Goal: Communication & Community: Answer question/provide support

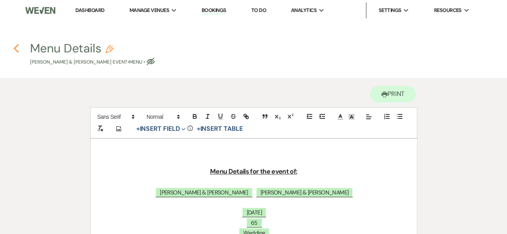
click at [18, 48] on icon "Previous" at bounding box center [16, 49] width 6 height 10
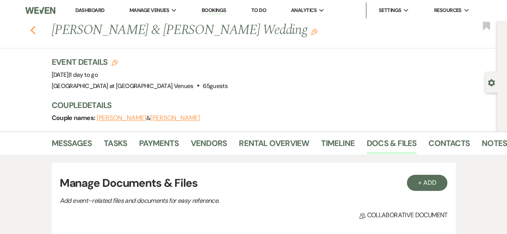
click at [36, 30] on icon "Previous" at bounding box center [33, 31] width 6 height 10
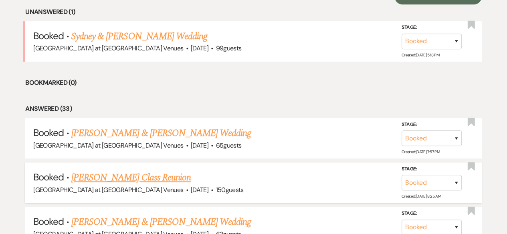
scroll to position [292, 0]
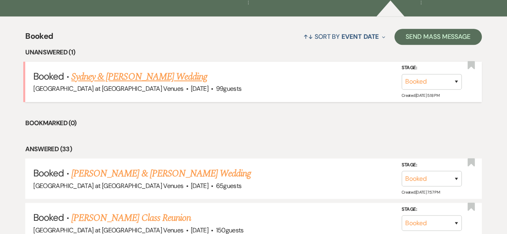
click at [165, 76] on link "Sydney & [PERSON_NAME] Wedding" at bounding box center [139, 77] width 136 height 14
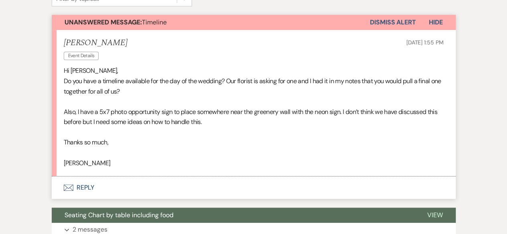
scroll to position [131, 0]
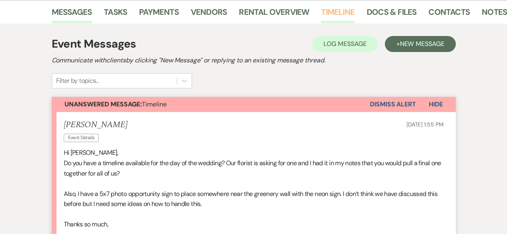
click at [350, 15] on link "Timeline" at bounding box center [338, 15] width 34 height 18
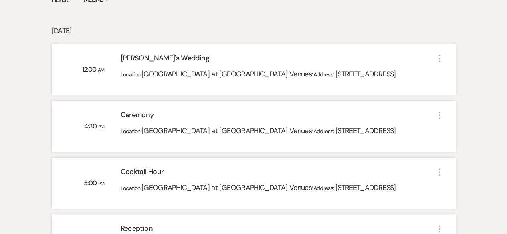
scroll to position [91, 0]
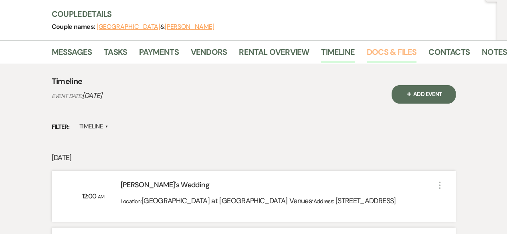
click at [405, 54] on link "Docs & Files" at bounding box center [392, 55] width 50 height 18
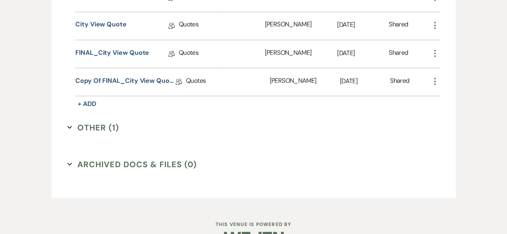
scroll to position [733, 0]
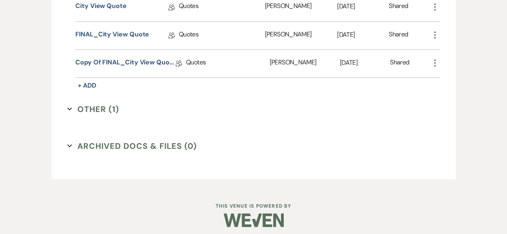
click at [94, 105] on button "Other (1) Expand" at bounding box center [93, 109] width 52 height 12
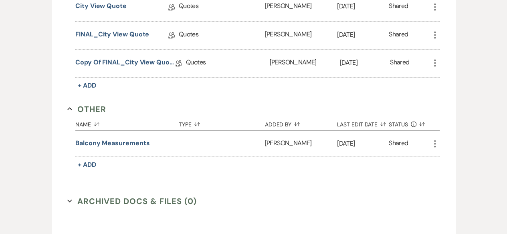
click at [94, 103] on button "Other Collapse" at bounding box center [86, 109] width 39 height 12
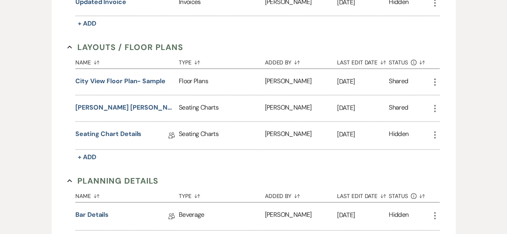
scroll to position [131, 0]
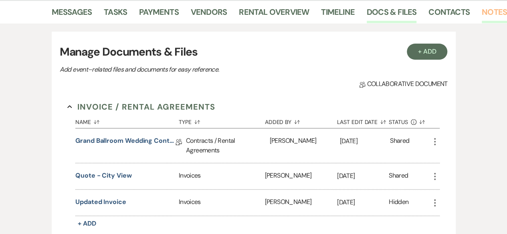
click at [487, 9] on link "Notes" at bounding box center [494, 15] width 25 height 18
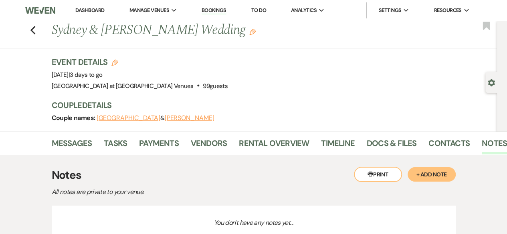
click at [65, 136] on li "Messages" at bounding box center [78, 144] width 53 height 19
click at [65, 137] on link "Messages" at bounding box center [72, 146] width 40 height 18
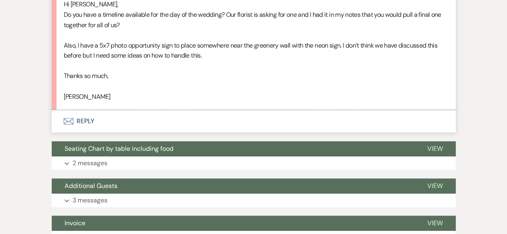
scroll to position [281, 0]
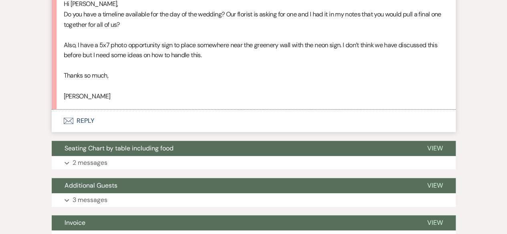
click at [85, 121] on button "Envelope Reply" at bounding box center [254, 121] width 404 height 22
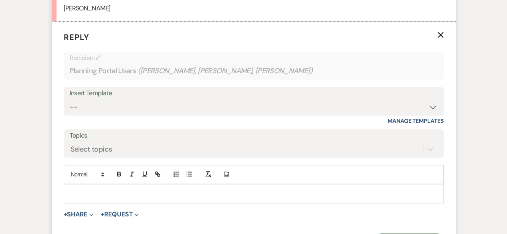
scroll to position [370, 0]
click at [74, 189] on p at bounding box center [253, 193] width 367 height 9
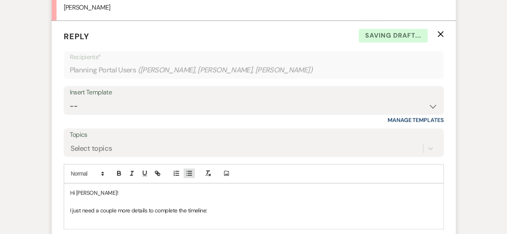
click at [185, 173] on button "button" at bounding box center [189, 174] width 11 height 10
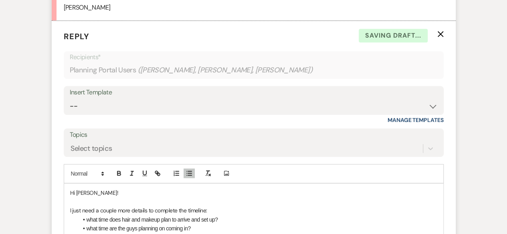
scroll to position [490, 0]
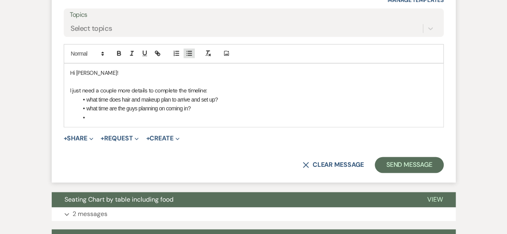
click at [191, 53] on line "button" at bounding box center [190, 53] width 4 height 0
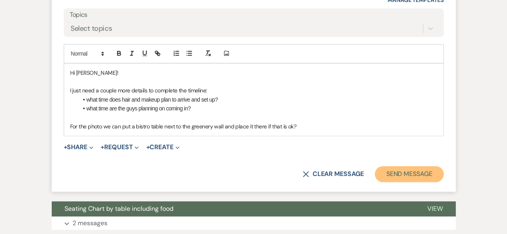
click at [408, 174] on button "Send Message" at bounding box center [409, 174] width 69 height 16
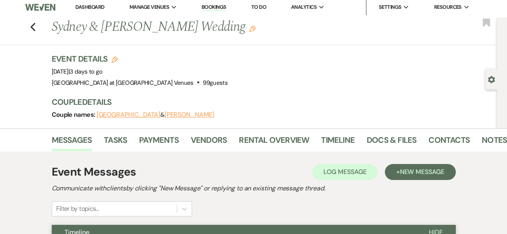
scroll to position [0, 0]
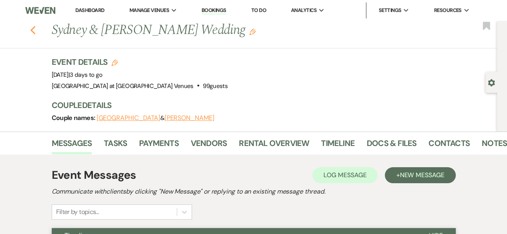
click at [35, 32] on use "button" at bounding box center [32, 30] width 5 height 9
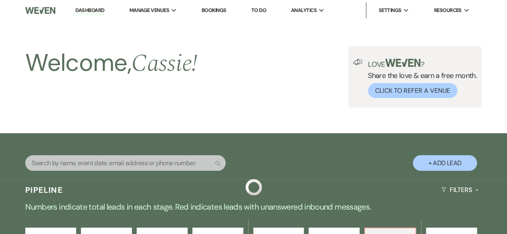
scroll to position [292, 0]
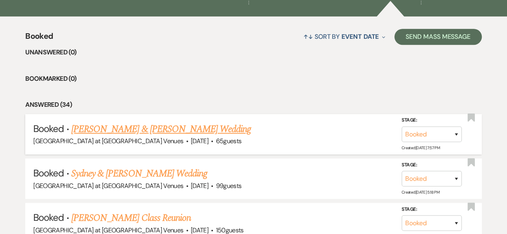
click at [151, 126] on link "[PERSON_NAME] & [PERSON_NAME] Wedding" at bounding box center [161, 129] width 180 height 14
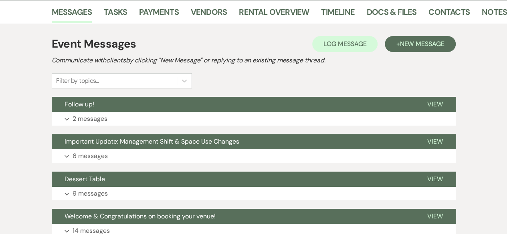
scroll to position [212, 0]
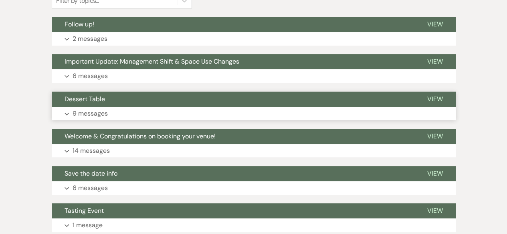
click at [98, 113] on p "9 messages" at bounding box center [90, 114] width 35 height 10
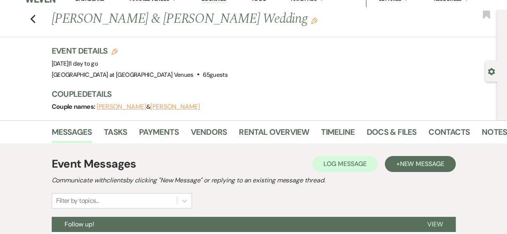
scroll to position [0, 0]
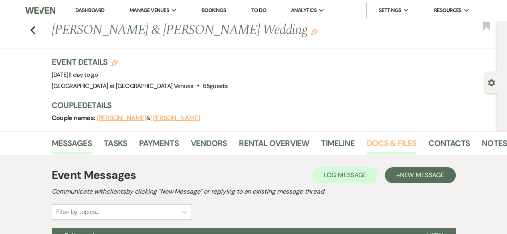
click at [398, 143] on link "Docs & Files" at bounding box center [392, 146] width 50 height 18
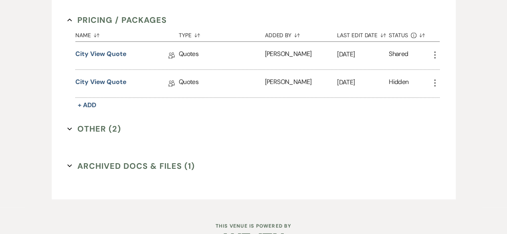
scroll to position [624, 0]
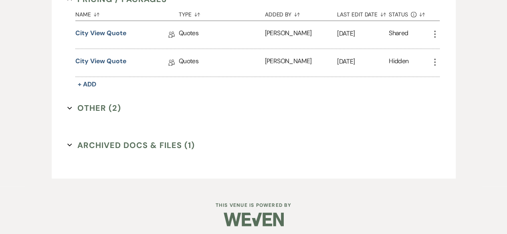
click at [105, 105] on button "Other (2) Expand" at bounding box center [94, 108] width 54 height 12
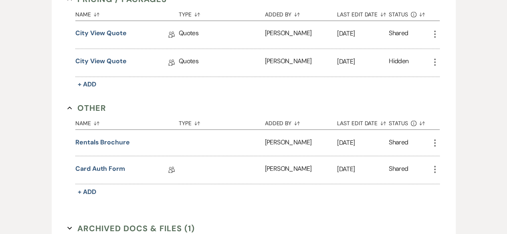
click at [105, 105] on button "Other Collapse" at bounding box center [86, 108] width 39 height 12
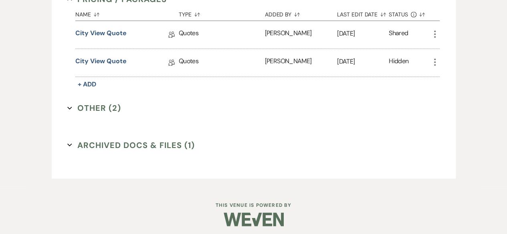
click at [111, 143] on button "Archived Docs & Files (1) Expand" at bounding box center [130, 145] width 127 height 12
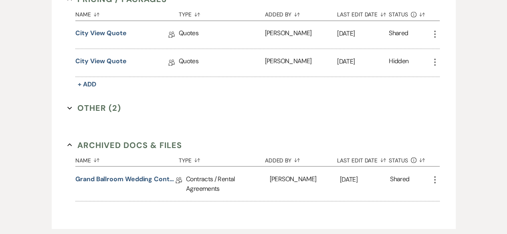
click at [111, 143] on button "Archived Docs & Files Collapse" at bounding box center [124, 145] width 115 height 12
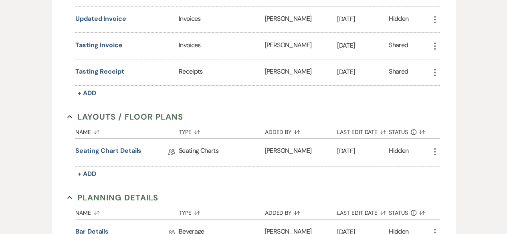
scroll to position [224, 0]
